Goal: Obtain resource: Obtain resource

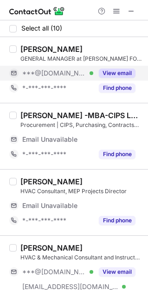
click at [124, 76] on button "View email" at bounding box center [117, 73] width 37 height 9
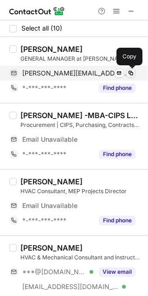
click at [128, 75] on span at bounding box center [130, 73] width 7 height 7
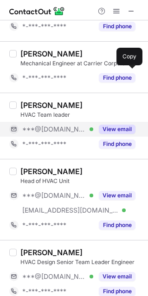
scroll to position [253, 0]
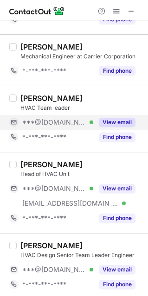
click at [115, 115] on div "View email" at bounding box center [114, 122] width 42 height 15
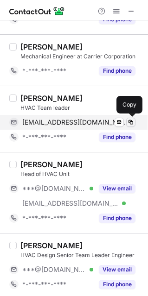
click at [131, 120] on span at bounding box center [130, 122] width 7 height 7
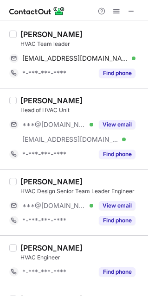
scroll to position [386, 0]
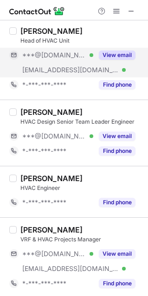
click at [112, 51] on button "View email" at bounding box center [117, 55] width 37 height 9
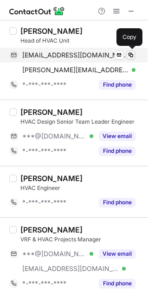
click at [130, 53] on span at bounding box center [130, 54] width 7 height 7
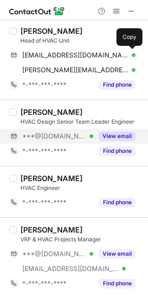
click at [112, 134] on button "View email" at bounding box center [117, 136] width 37 height 9
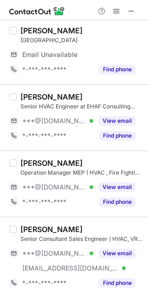
scroll to position [416, 0]
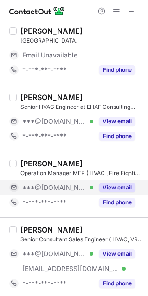
click at [109, 184] on button "View email" at bounding box center [117, 187] width 37 height 9
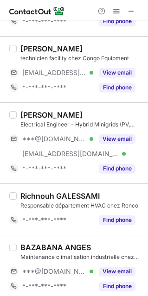
scroll to position [306, 0]
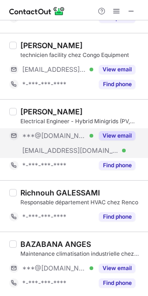
click at [108, 131] on button "View email" at bounding box center [117, 135] width 37 height 9
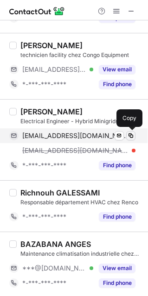
click at [128, 137] on span at bounding box center [130, 135] width 7 height 7
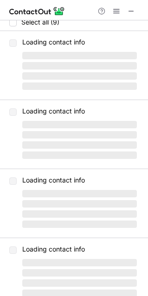
scroll to position [0, 0]
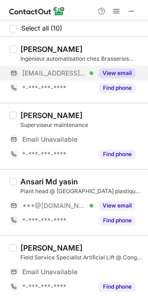
click at [106, 76] on button "View email" at bounding box center [117, 73] width 37 height 9
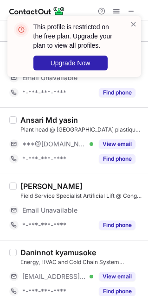
scroll to position [84, 0]
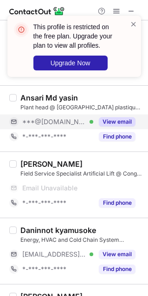
click at [112, 123] on button "View email" at bounding box center [117, 121] width 37 height 9
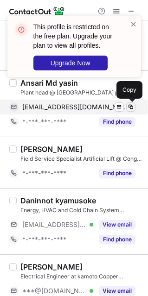
click at [127, 105] on span at bounding box center [130, 106] width 7 height 7
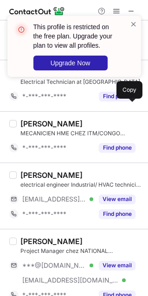
scroll to position [371, 0]
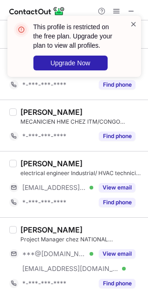
click at [134, 24] on span at bounding box center [133, 23] width 7 height 9
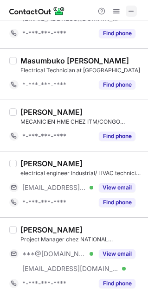
click at [131, 10] on span at bounding box center [131, 10] width 7 height 7
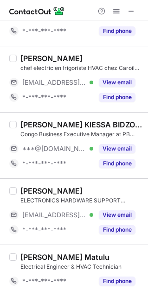
scroll to position [342, 0]
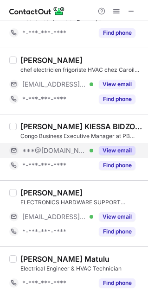
click at [120, 152] on button "View email" at bounding box center [117, 150] width 37 height 9
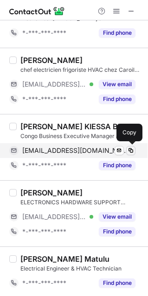
click at [128, 149] on span at bounding box center [130, 150] width 7 height 7
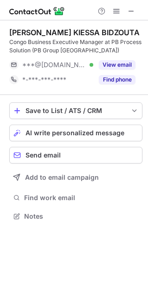
scroll to position [210, 148]
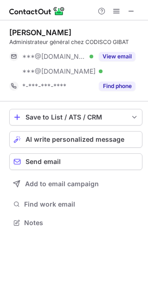
scroll to position [216, 148]
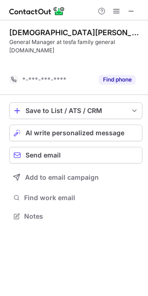
scroll to position [186, 148]
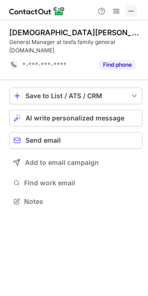
click at [131, 13] on span at bounding box center [131, 10] width 7 height 7
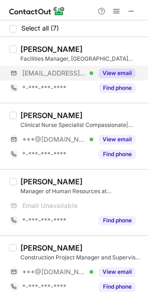
click at [137, 74] on div "[EMAIL_ADDRESS][DOMAIN_NAME] Verified View email" at bounding box center [75, 73] width 133 height 15
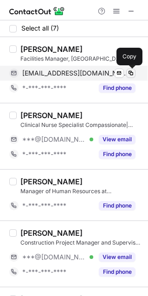
click at [130, 71] on span at bounding box center [130, 73] width 7 height 7
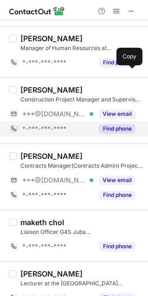
scroll to position [158, 0]
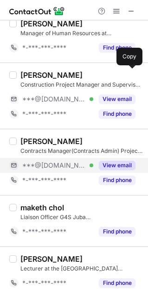
click at [113, 162] on button "View email" at bounding box center [117, 165] width 37 height 9
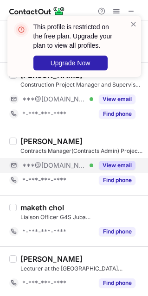
click at [139, 25] on div "This profile is restricted on the free plan. Upgrade your plan to view all prof…" at bounding box center [74, 46] width 134 height 61
click at [137, 25] on div "This profile is restricted on the free plan. Upgrade your plan to view all prof…" at bounding box center [74, 46] width 134 height 61
click at [133, 26] on span at bounding box center [133, 23] width 7 height 9
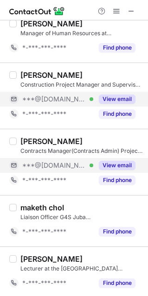
click at [109, 99] on button "View email" at bounding box center [117, 99] width 37 height 9
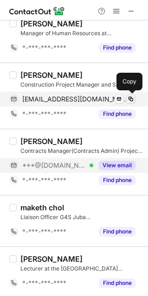
click at [131, 98] on span at bounding box center [130, 99] width 7 height 7
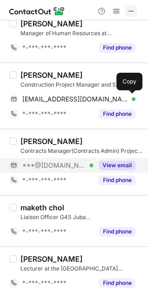
click at [130, 12] on span at bounding box center [131, 10] width 7 height 7
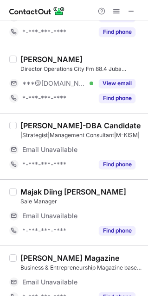
scroll to position [0, 0]
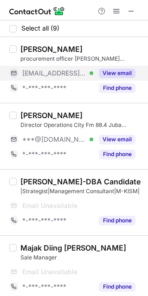
click at [122, 74] on button "View email" at bounding box center [117, 73] width 37 height 9
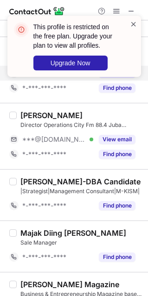
click at [134, 22] on span at bounding box center [133, 23] width 7 height 9
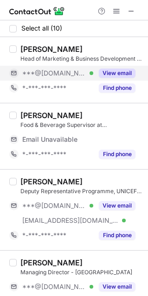
click at [123, 76] on button "View email" at bounding box center [117, 73] width 37 height 9
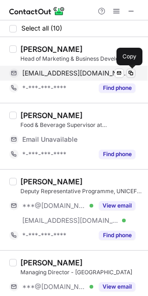
click at [133, 70] on span at bounding box center [130, 73] width 7 height 7
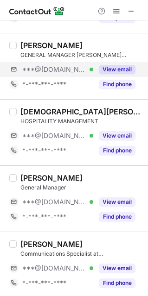
scroll to position [357, 0]
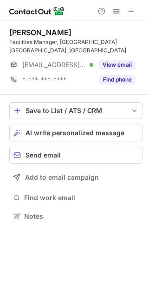
scroll to position [5, 4]
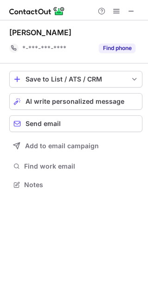
scroll to position [178, 148]
